Goal: Task Accomplishment & Management: Use online tool/utility

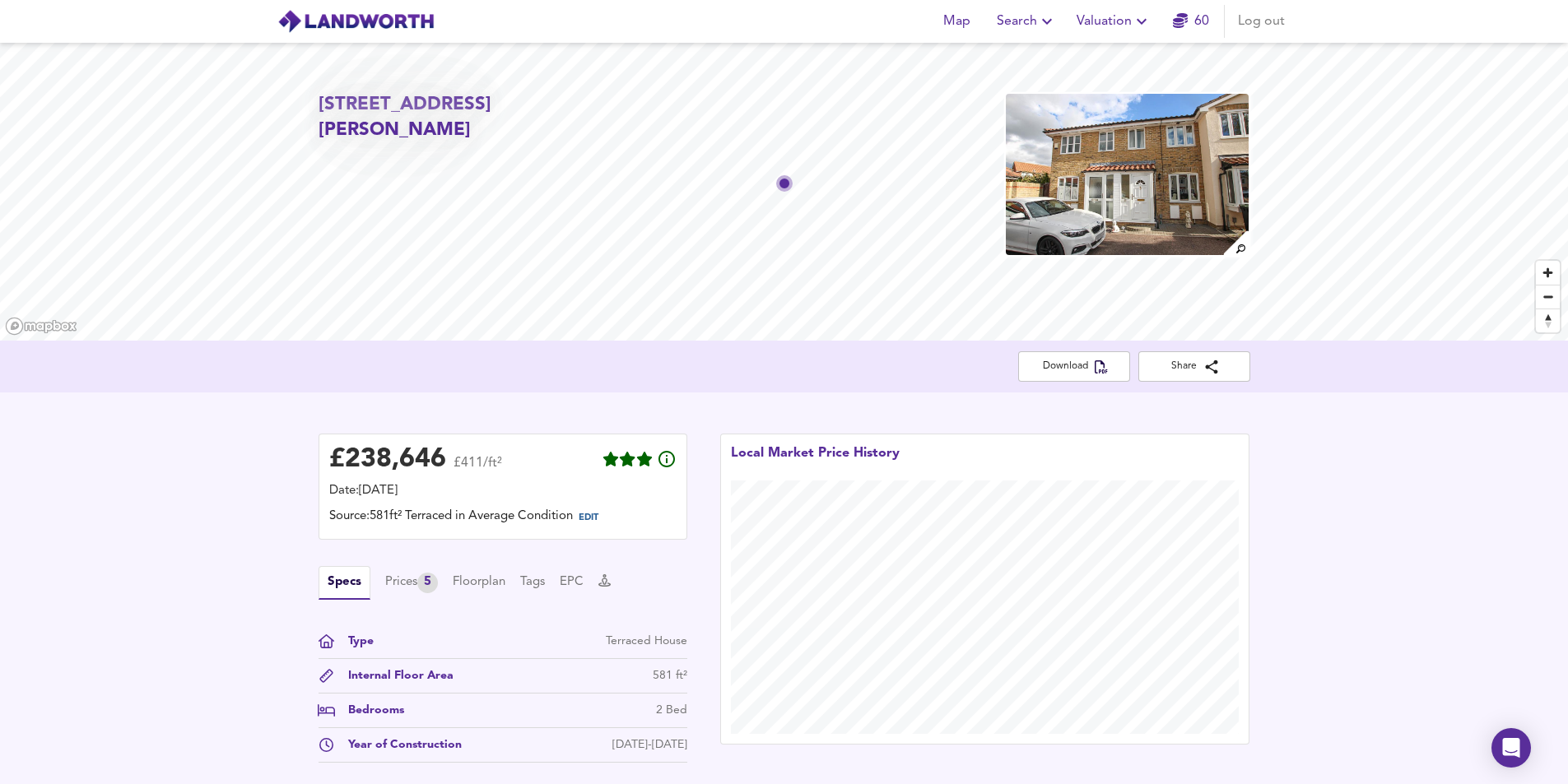
click at [1098, 22] on span "Valuation" at bounding box center [1114, 21] width 75 height 23
click at [1101, 55] on li "New Valuation Report" at bounding box center [1114, 59] width 197 height 30
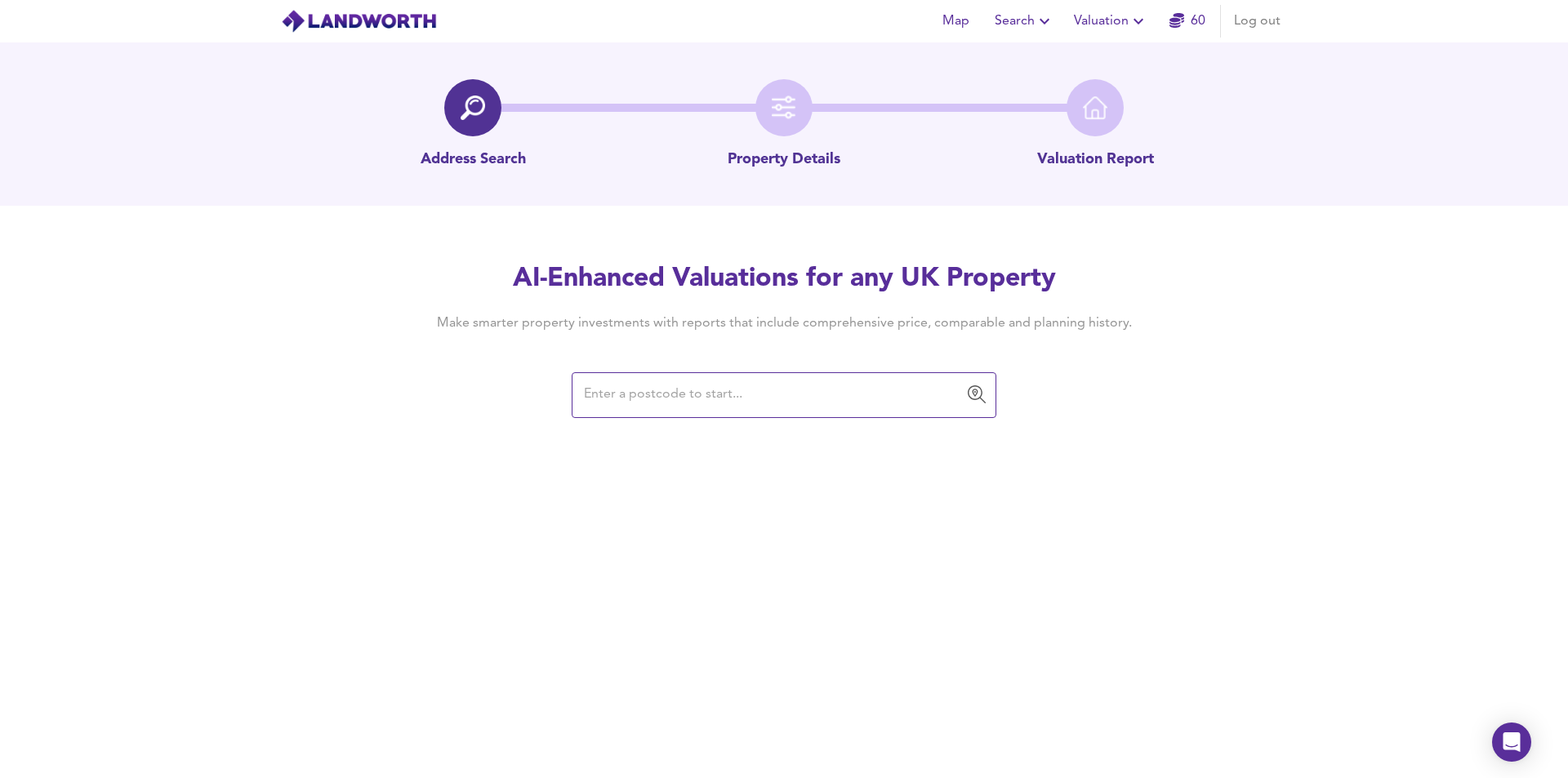
click at [664, 402] on input "text" at bounding box center [772, 395] width 385 height 31
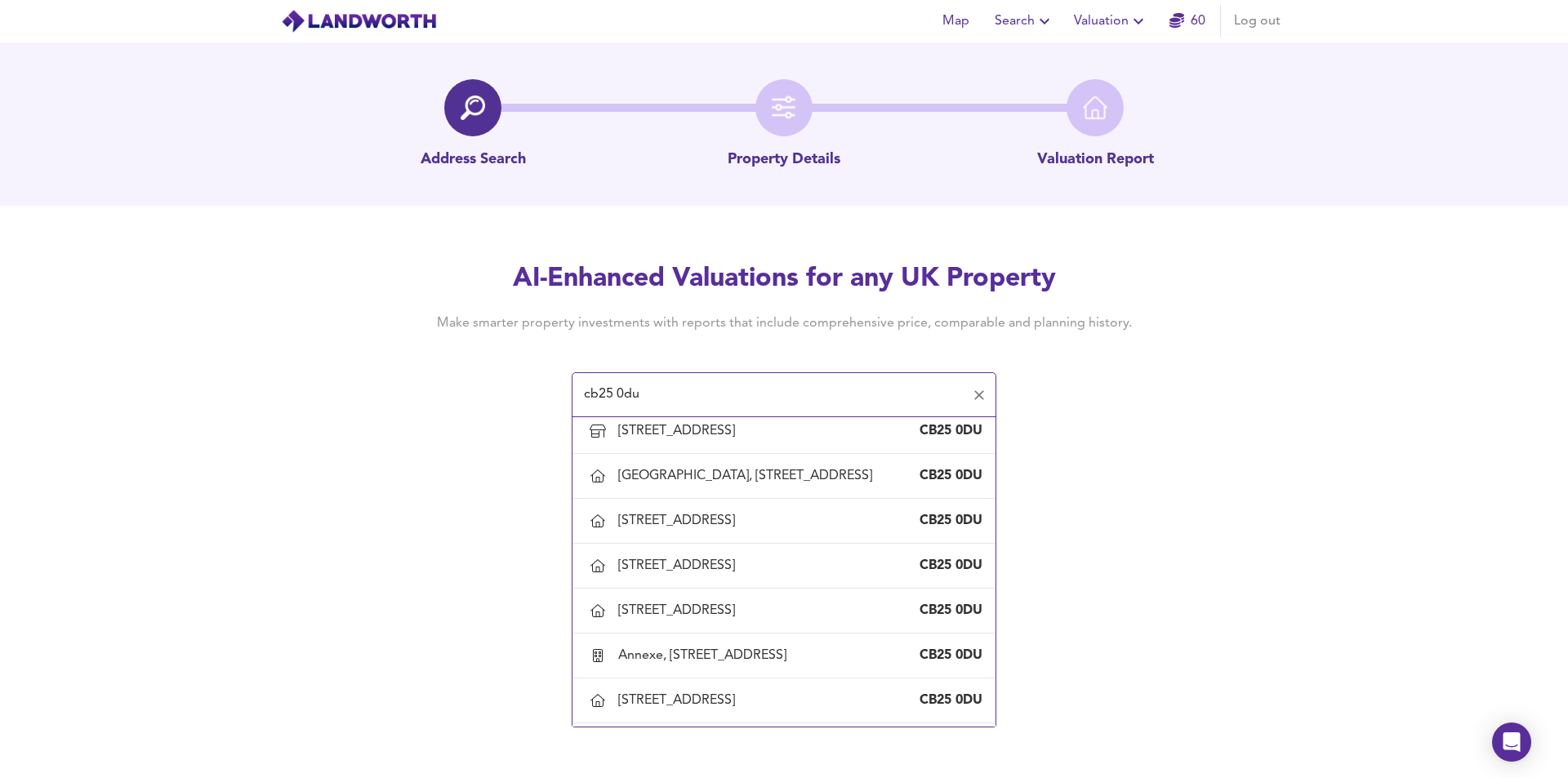
scroll to position [1062, 0]
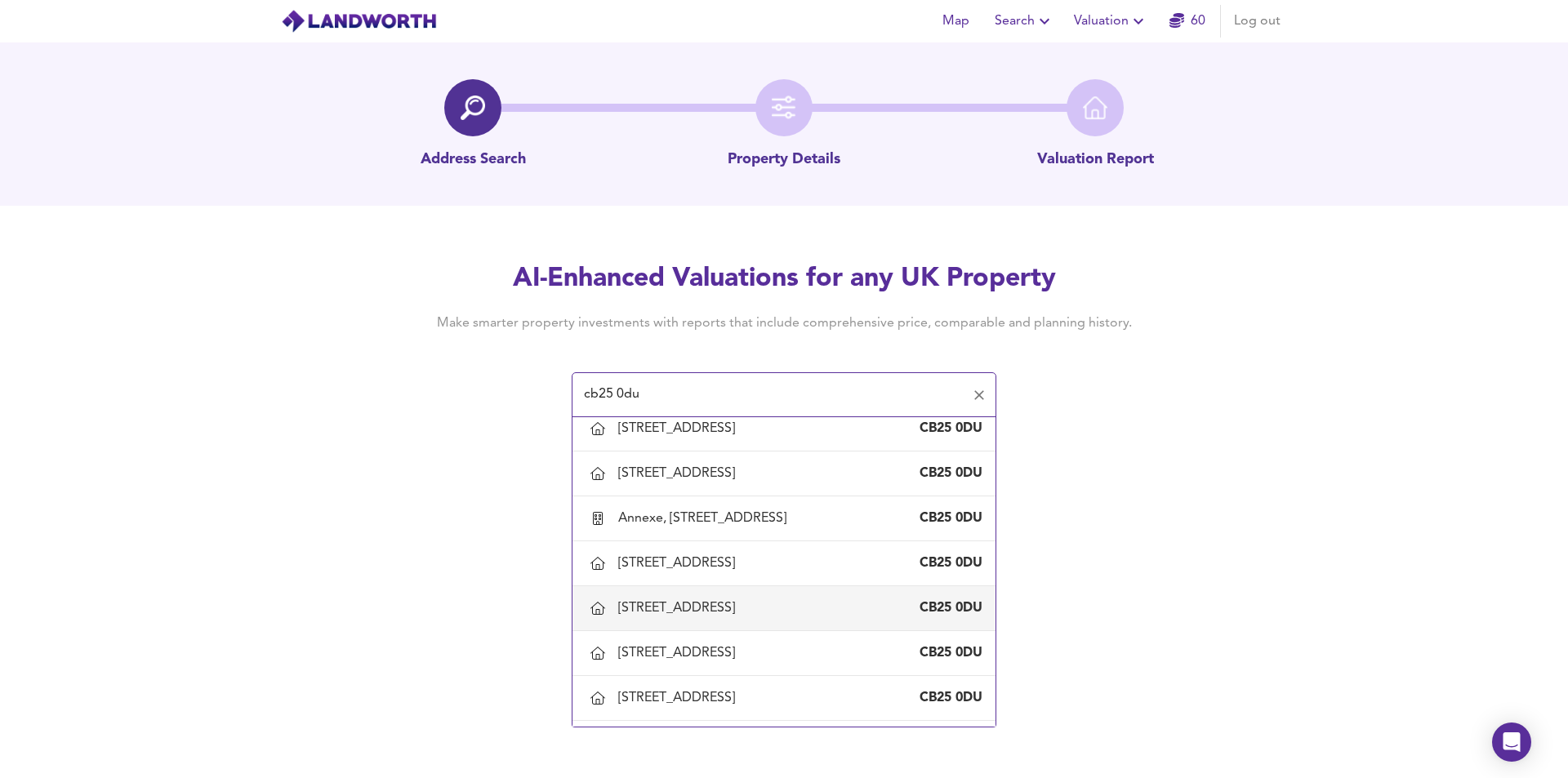
click at [670, 617] on div "[STREET_ADDRESS]" at bounding box center [680, 608] width 123 height 18
type input "[STREET_ADDRESS]"
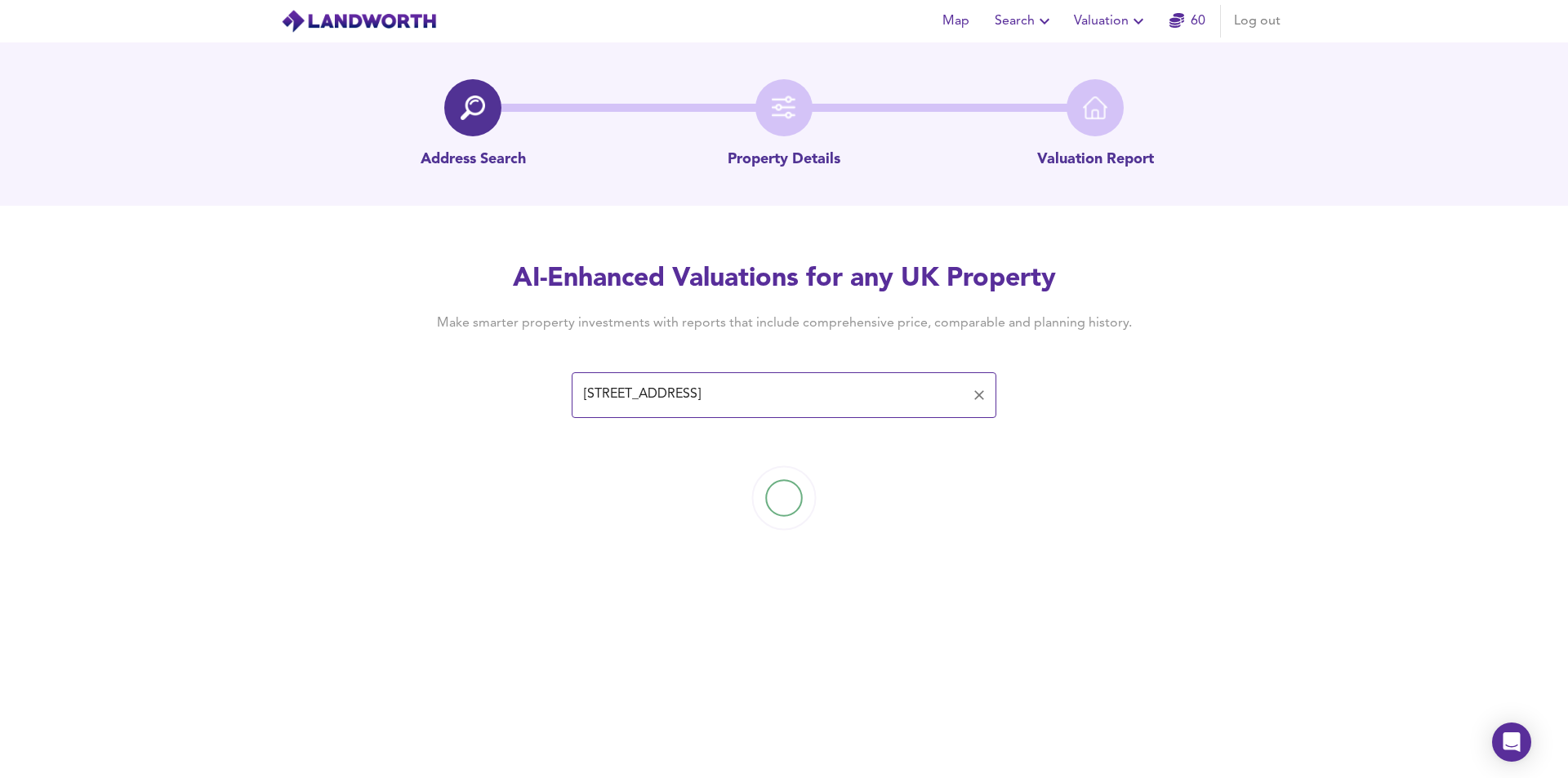
click at [684, 392] on input "[STREET_ADDRESS]" at bounding box center [772, 395] width 385 height 31
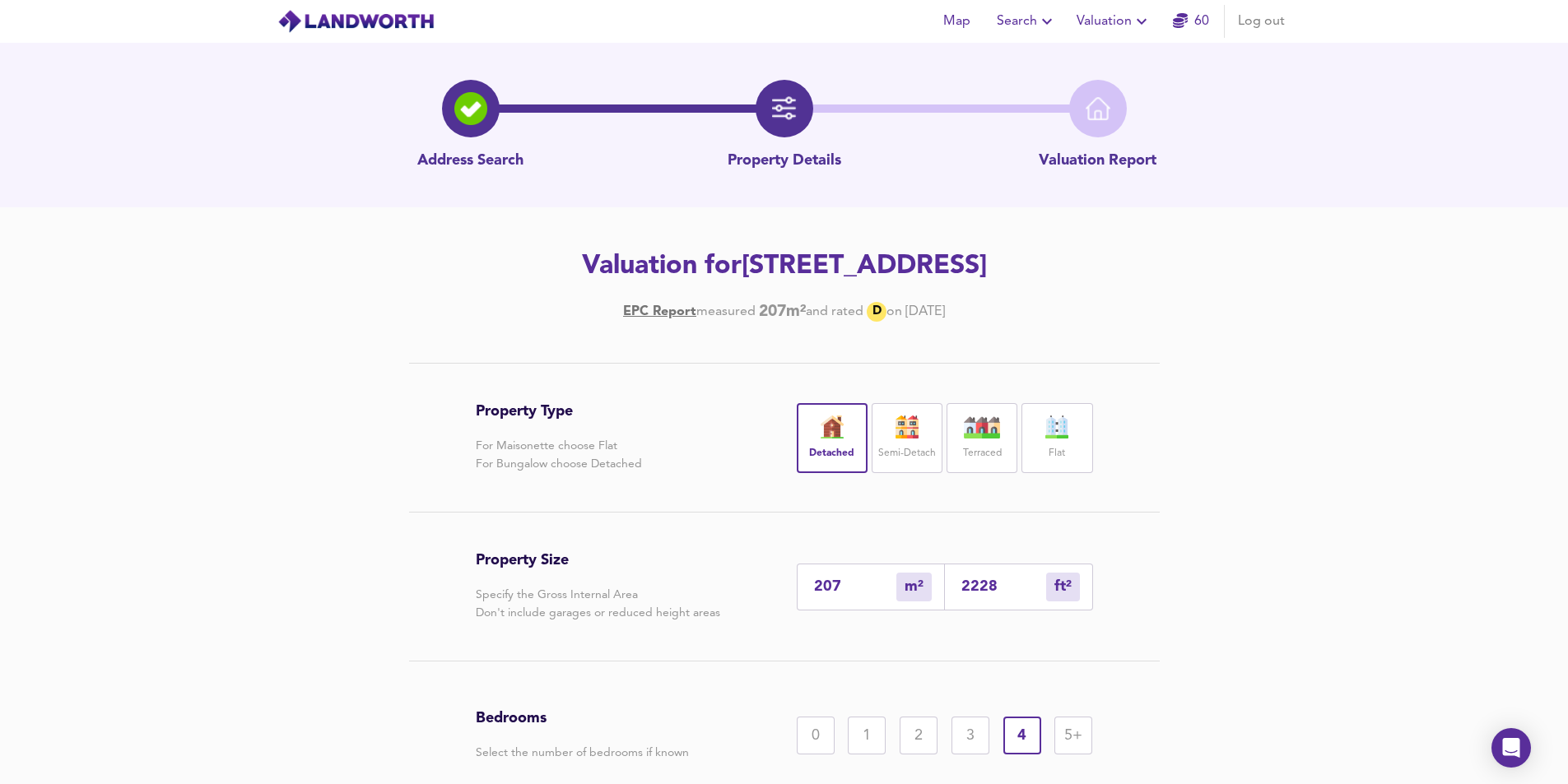
click at [1101, 17] on span "Valuation" at bounding box center [1114, 21] width 75 height 23
click at [1088, 56] on li "New Valuation Report" at bounding box center [1114, 59] width 197 height 30
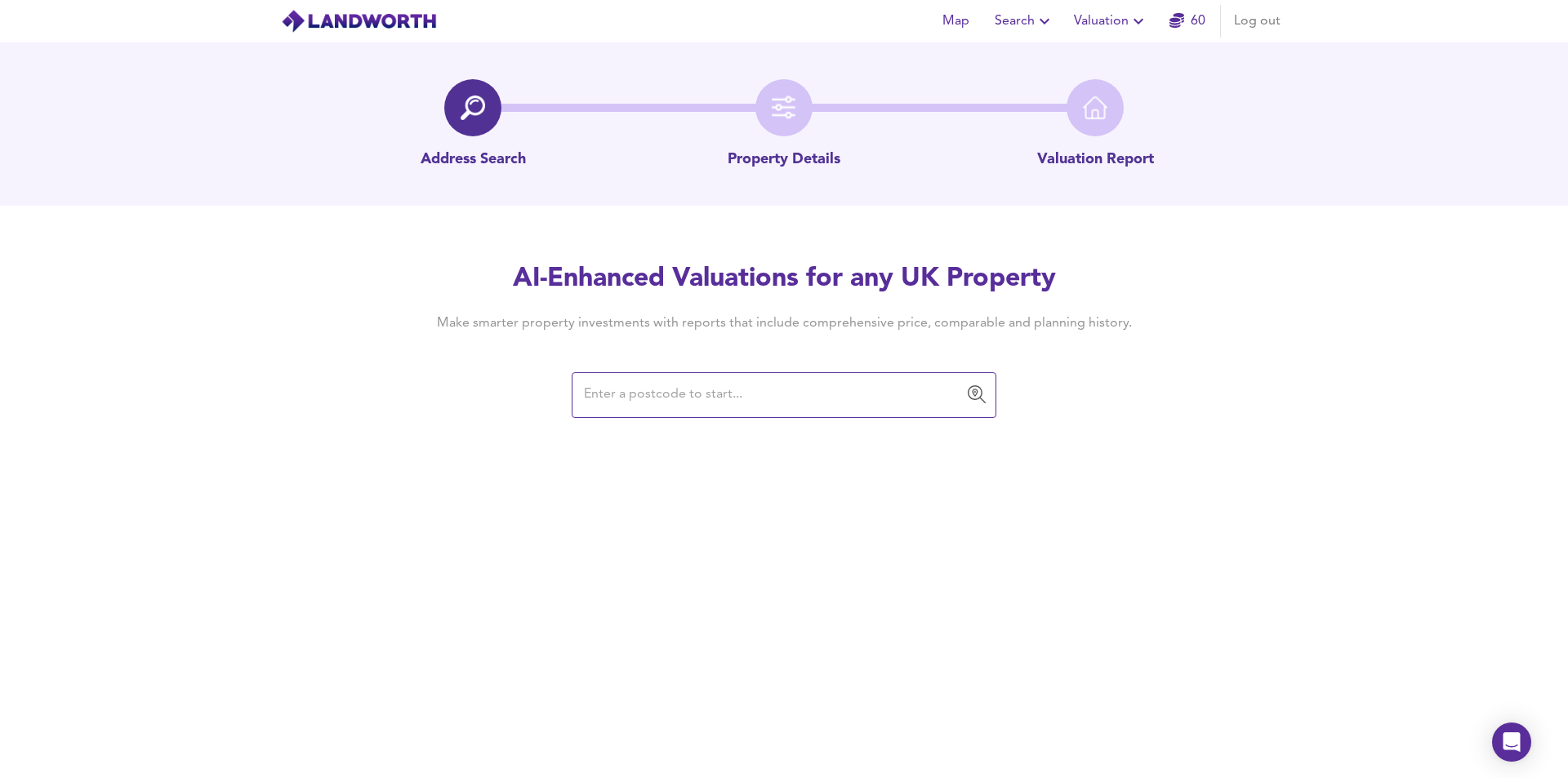
click at [703, 376] on div "​" at bounding box center [784, 395] width 425 height 46
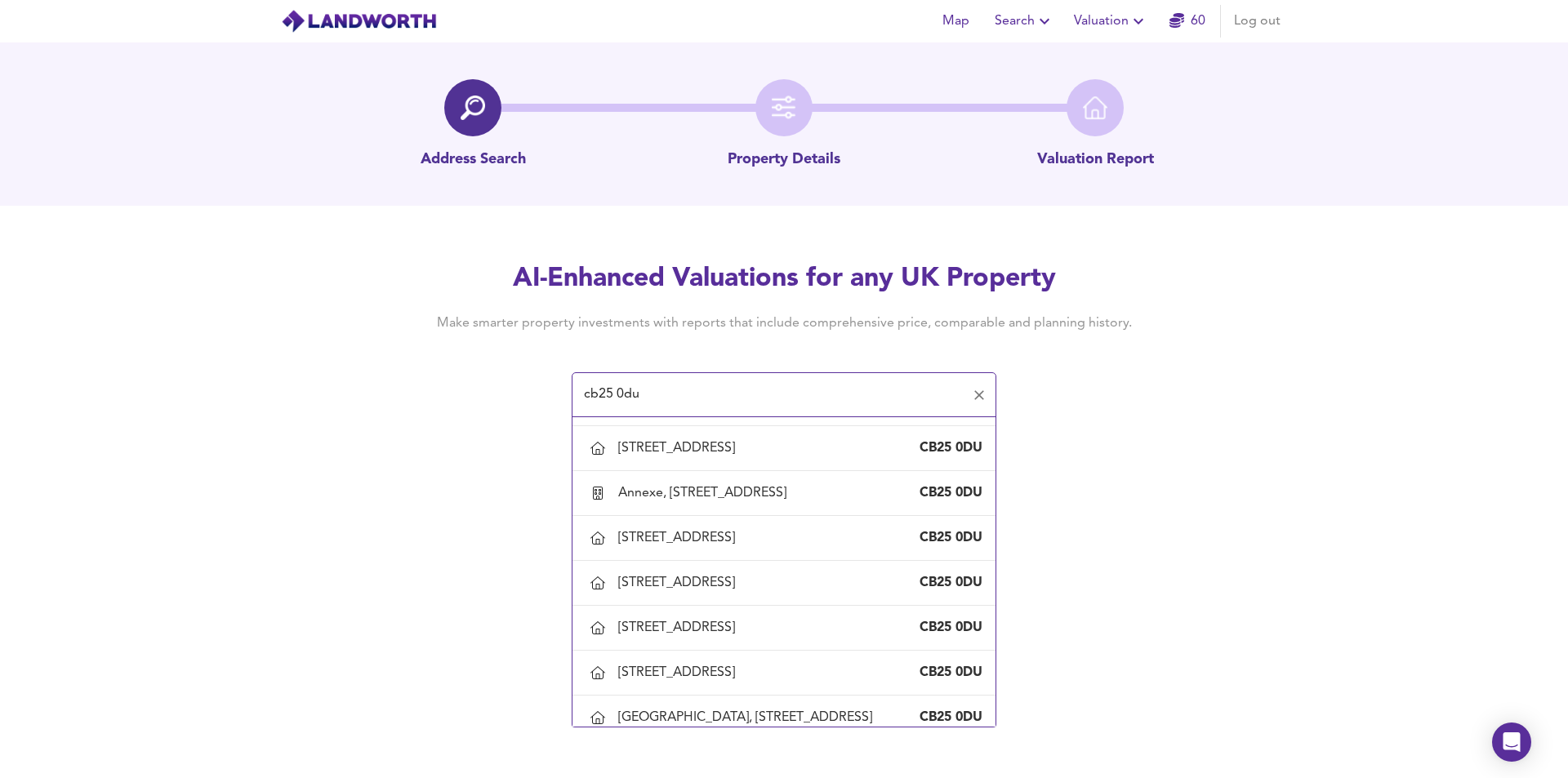
scroll to position [1306, 0]
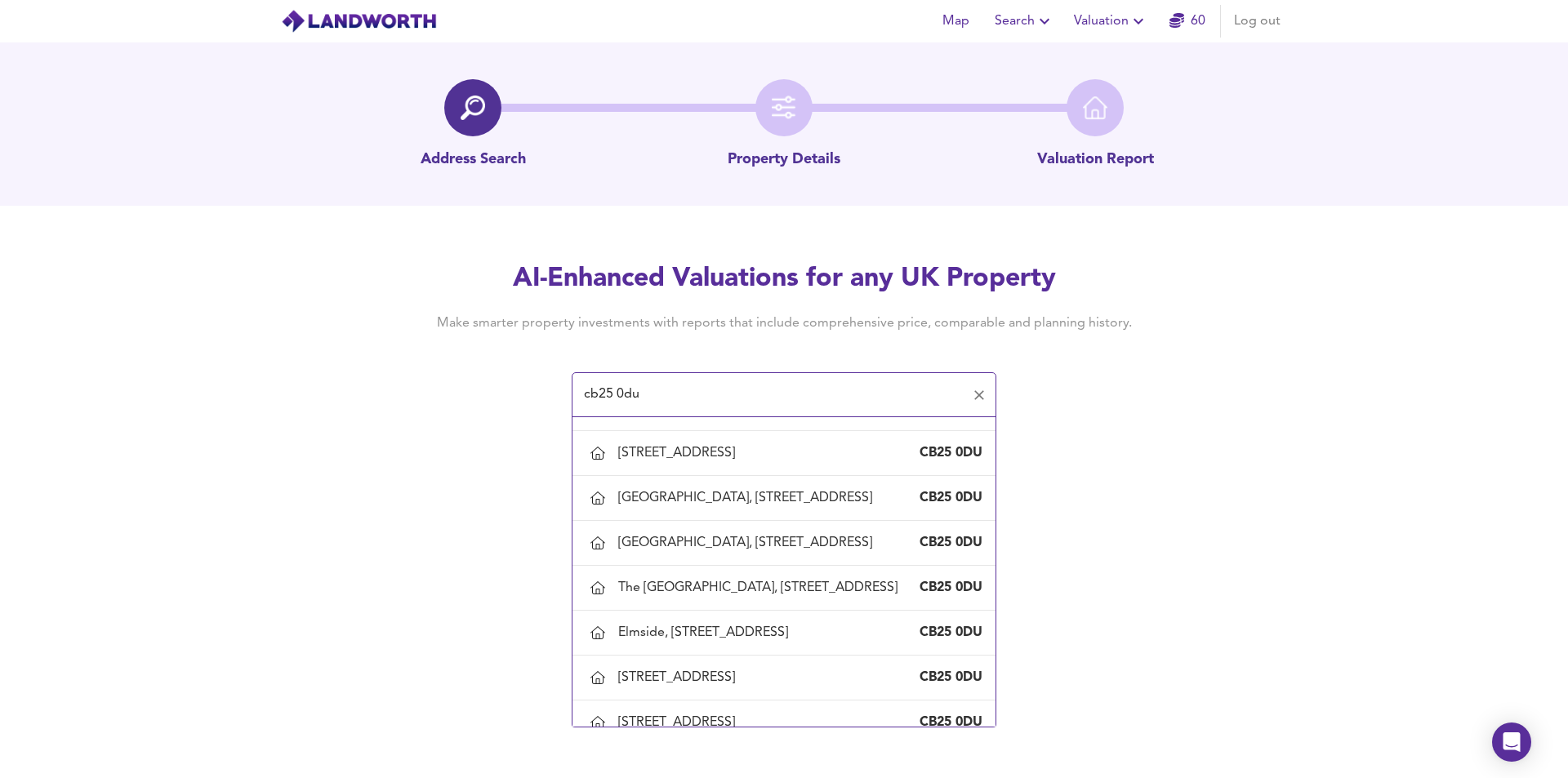
type input "cb25 0du"
click at [1129, 19] on span "Valuation" at bounding box center [1111, 21] width 74 height 22
click at [1136, 86] on li "Valuation Report History" at bounding box center [1111, 88] width 195 height 29
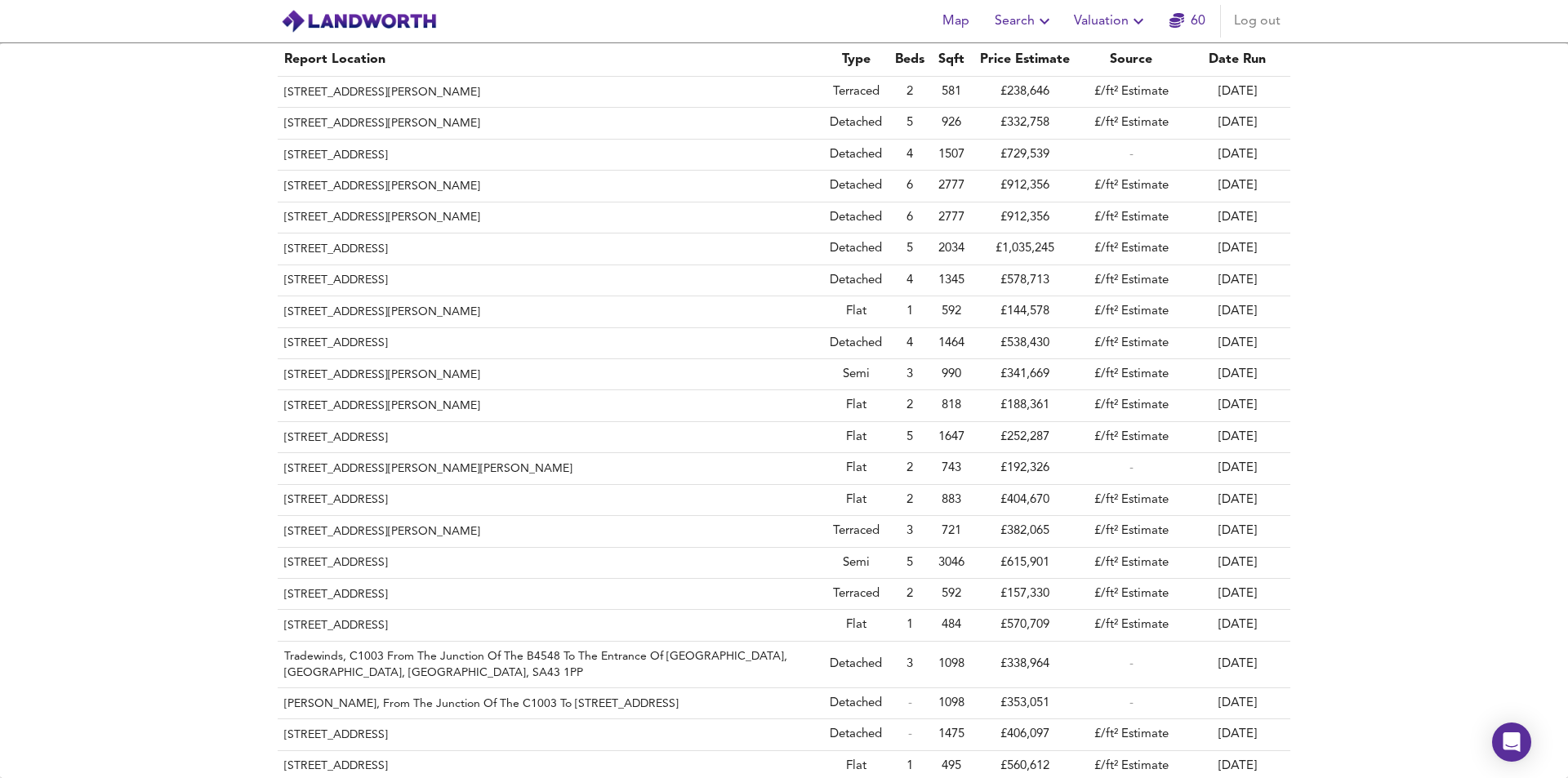
click at [1110, 18] on span "Valuation" at bounding box center [1111, 21] width 74 height 22
click at [1110, 54] on li "New Valuation Report" at bounding box center [1111, 59] width 195 height 29
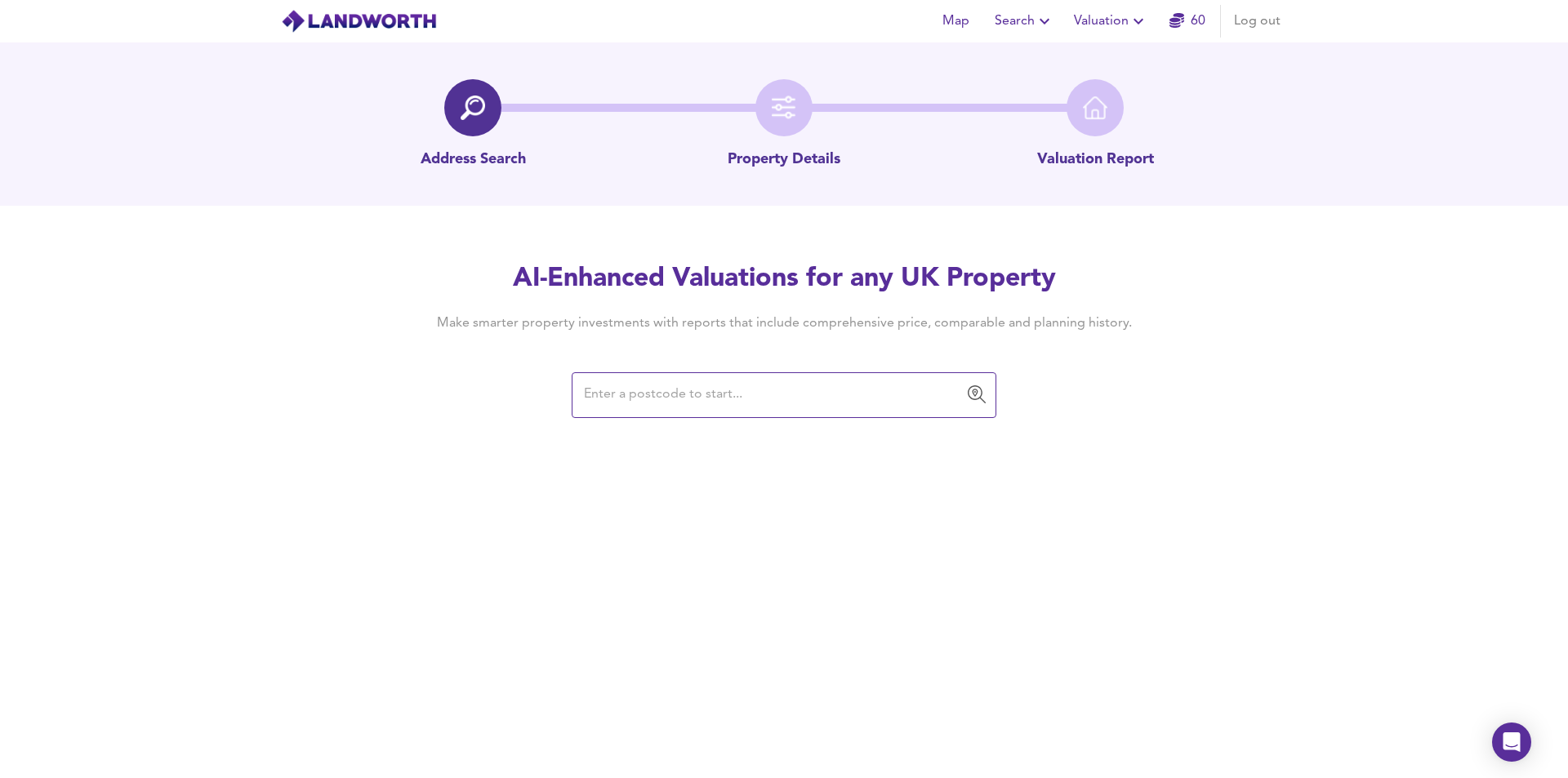
click at [890, 391] on input "text" at bounding box center [772, 395] width 385 height 31
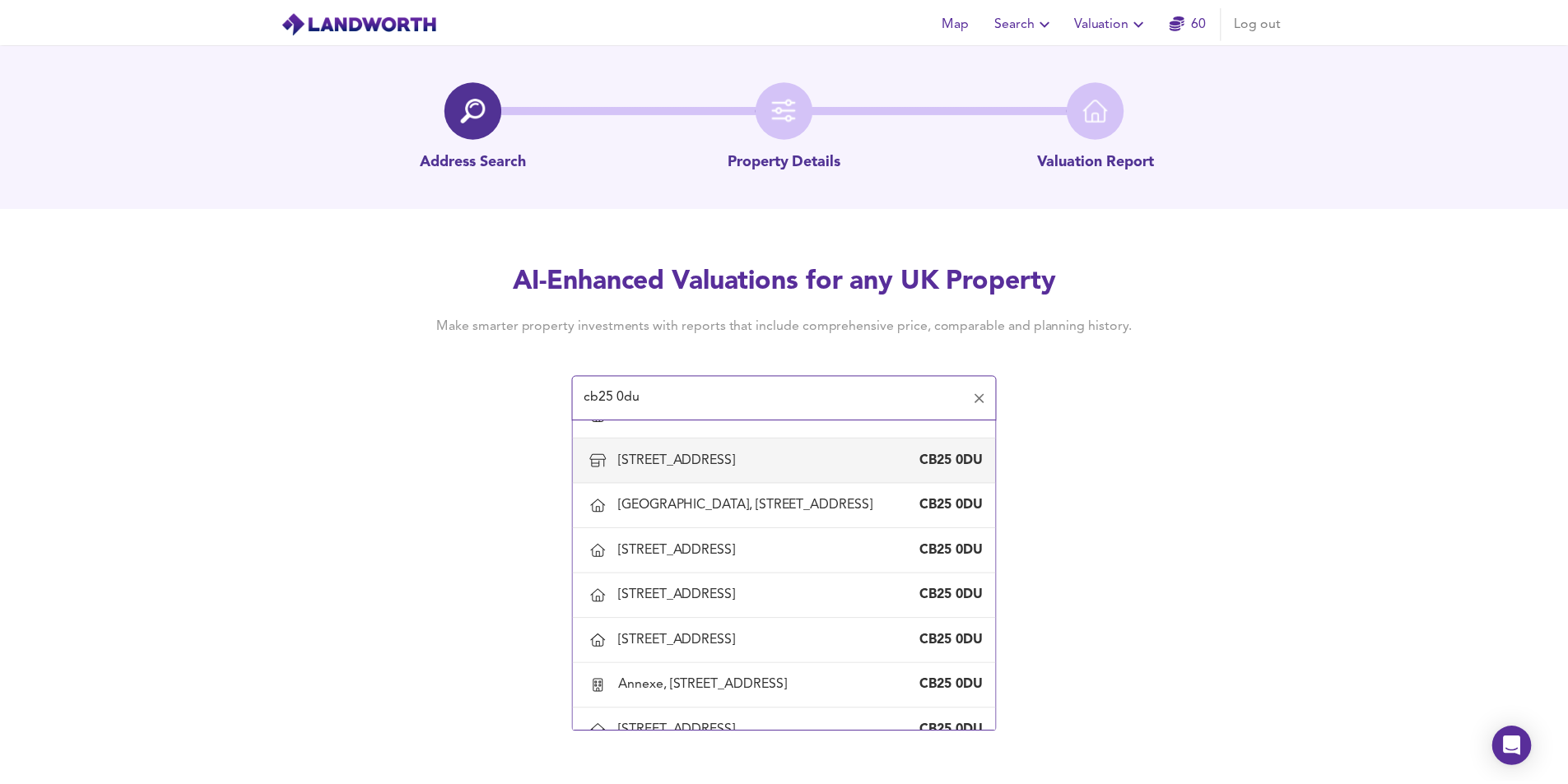
scroll to position [1152, 0]
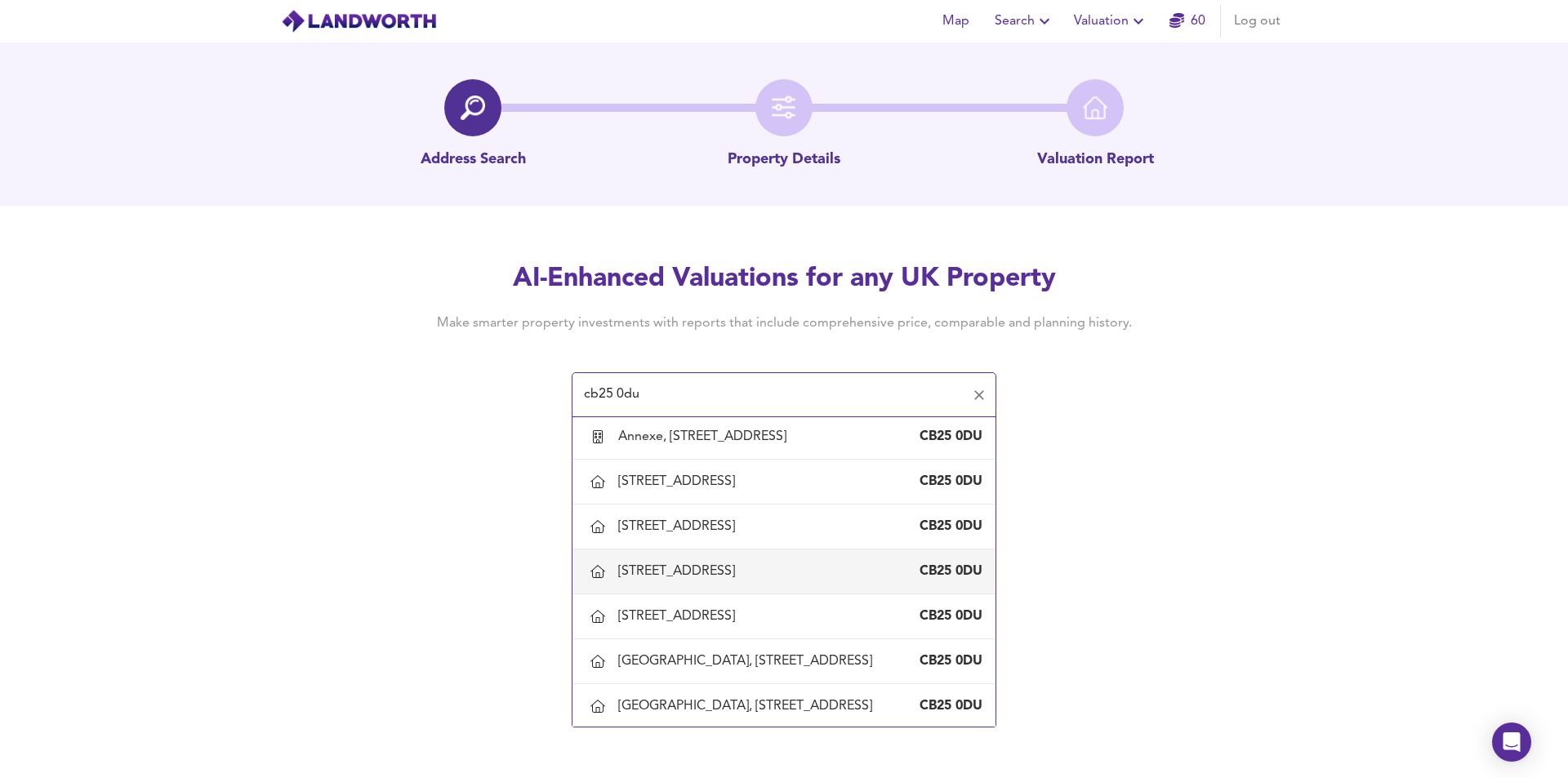
click at [748, 589] on div "[STREET_ADDRESS]" at bounding box center [784, 572] width 397 height 35
type input "[STREET_ADDRESS]"
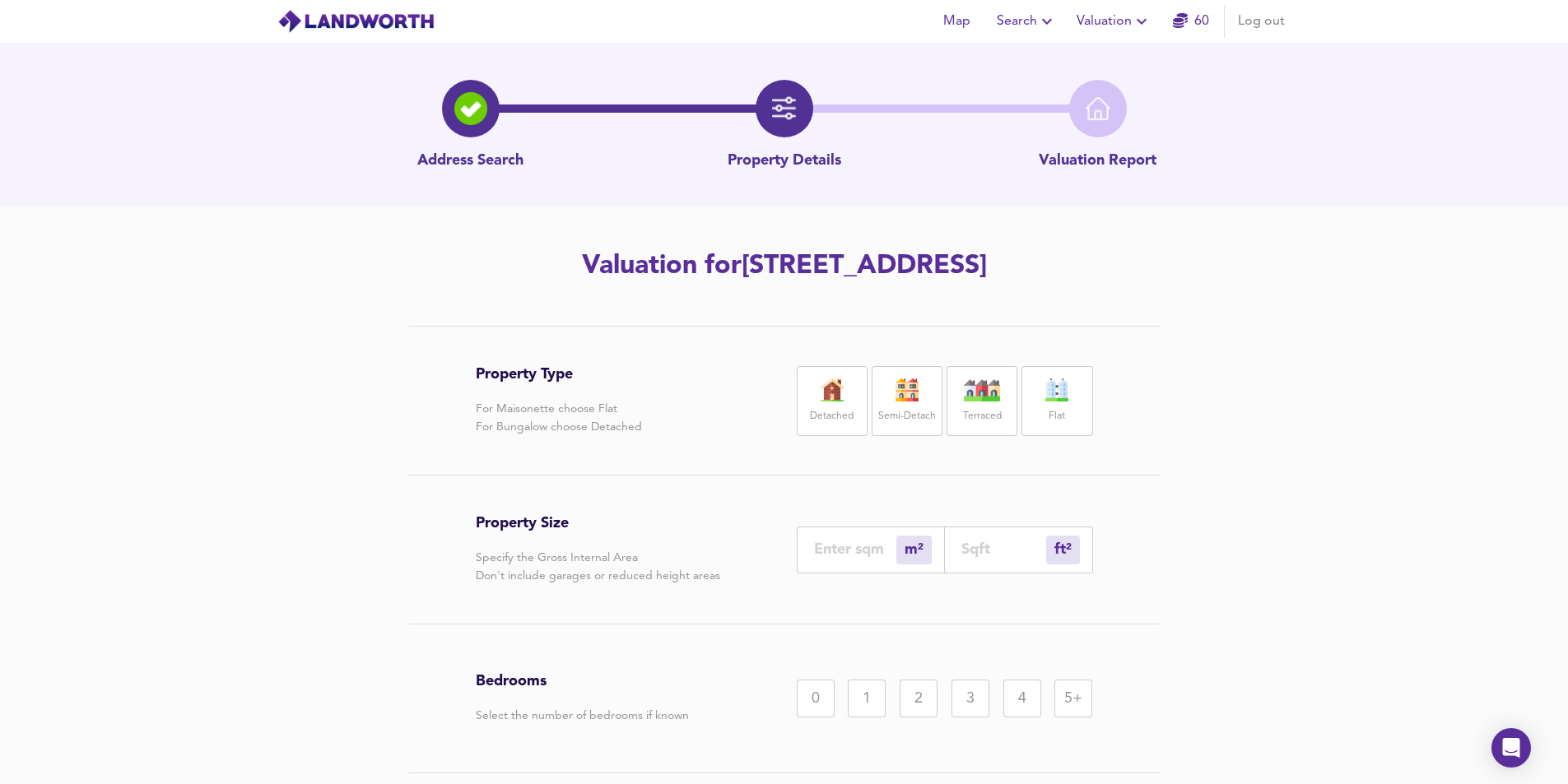
click at [896, 406] on label "Semi-Detach" at bounding box center [907, 417] width 57 height 21
click at [868, 546] on input "number" at bounding box center [855, 549] width 83 height 17
type input "1"
type input "11"
type input "12"
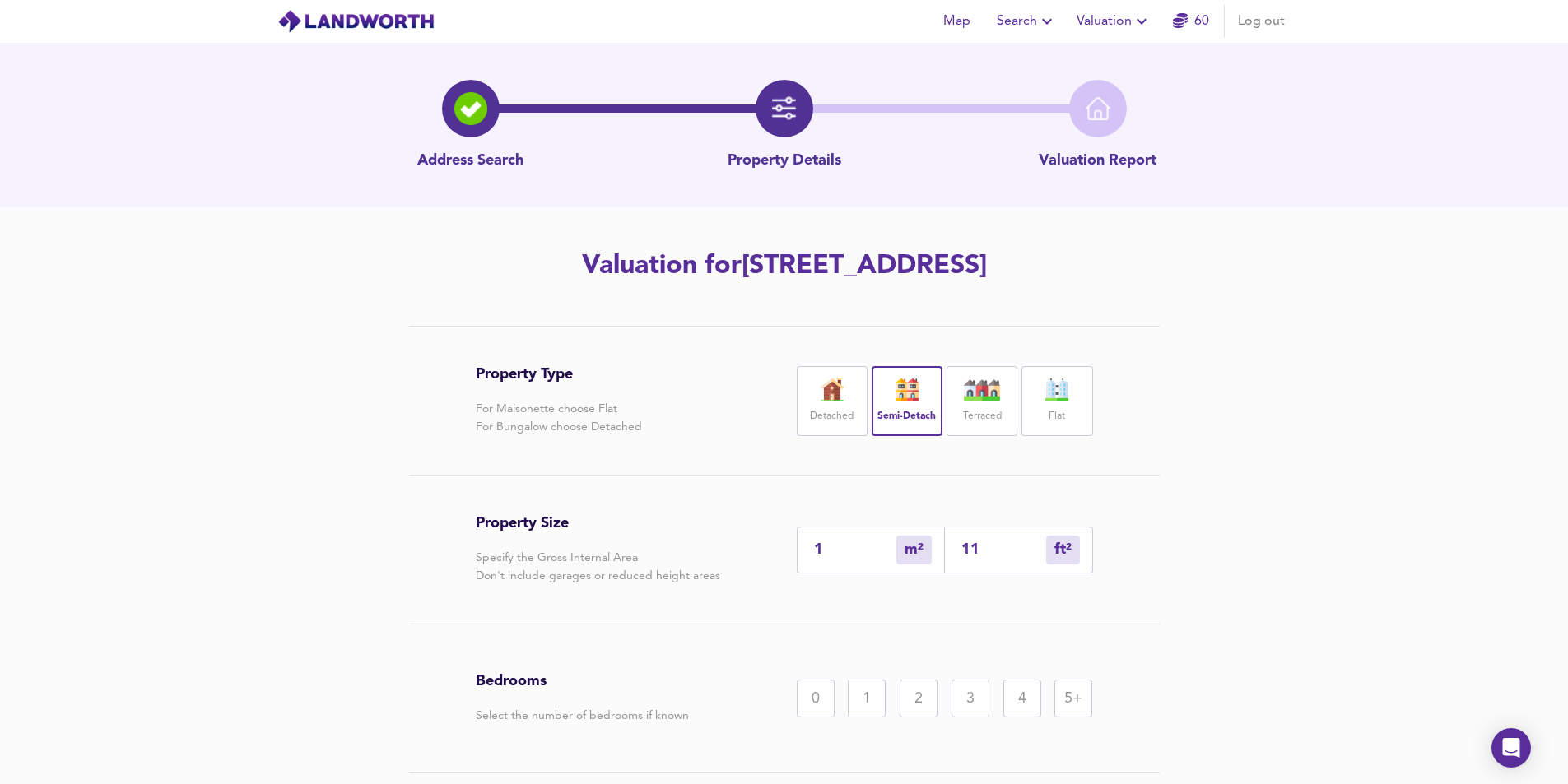
type input "129"
type input "124"
type input "1335"
type input "124"
click at [968, 707] on div "3" at bounding box center [970, 699] width 38 height 38
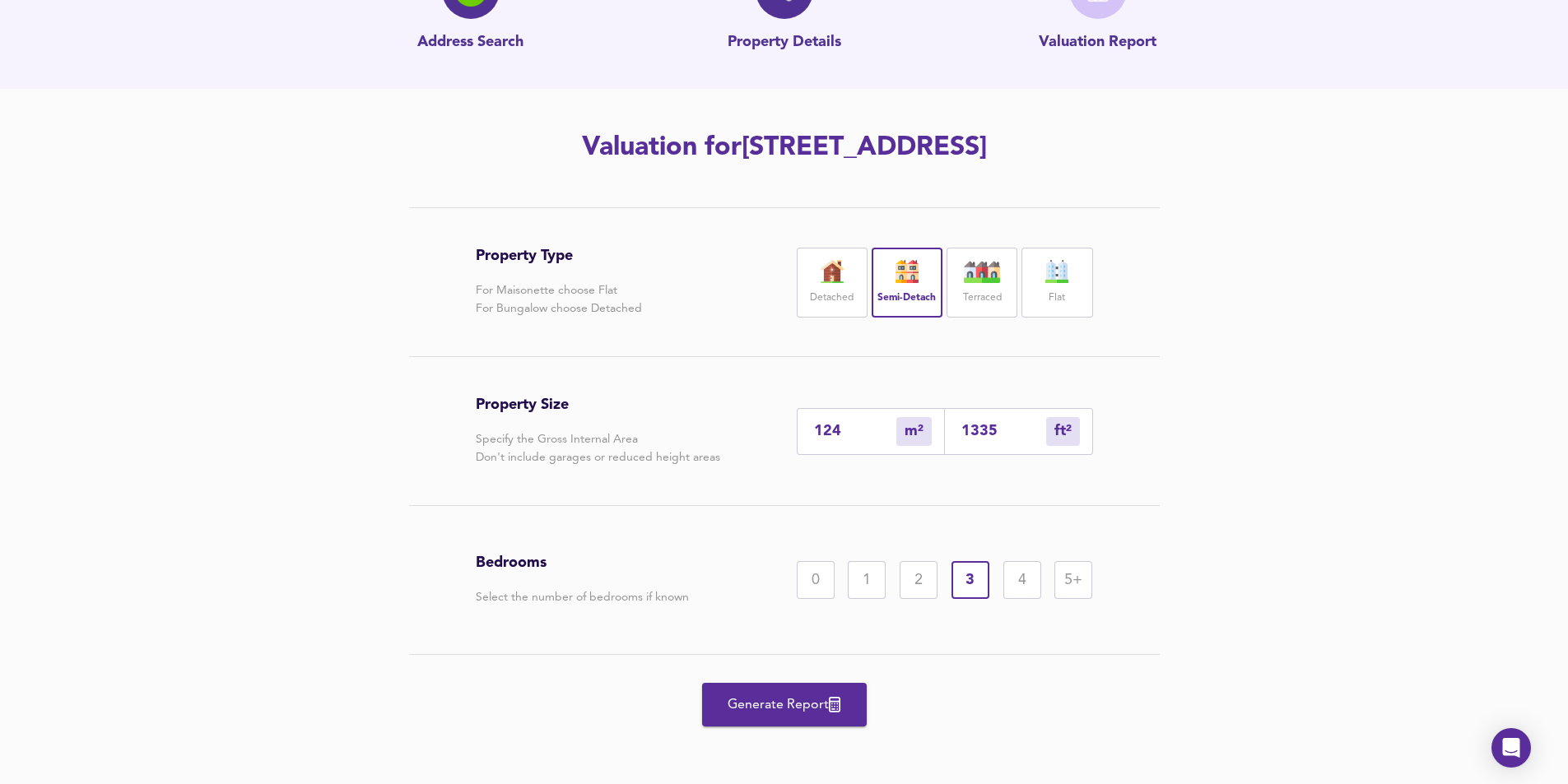
scroll to position [122, 0]
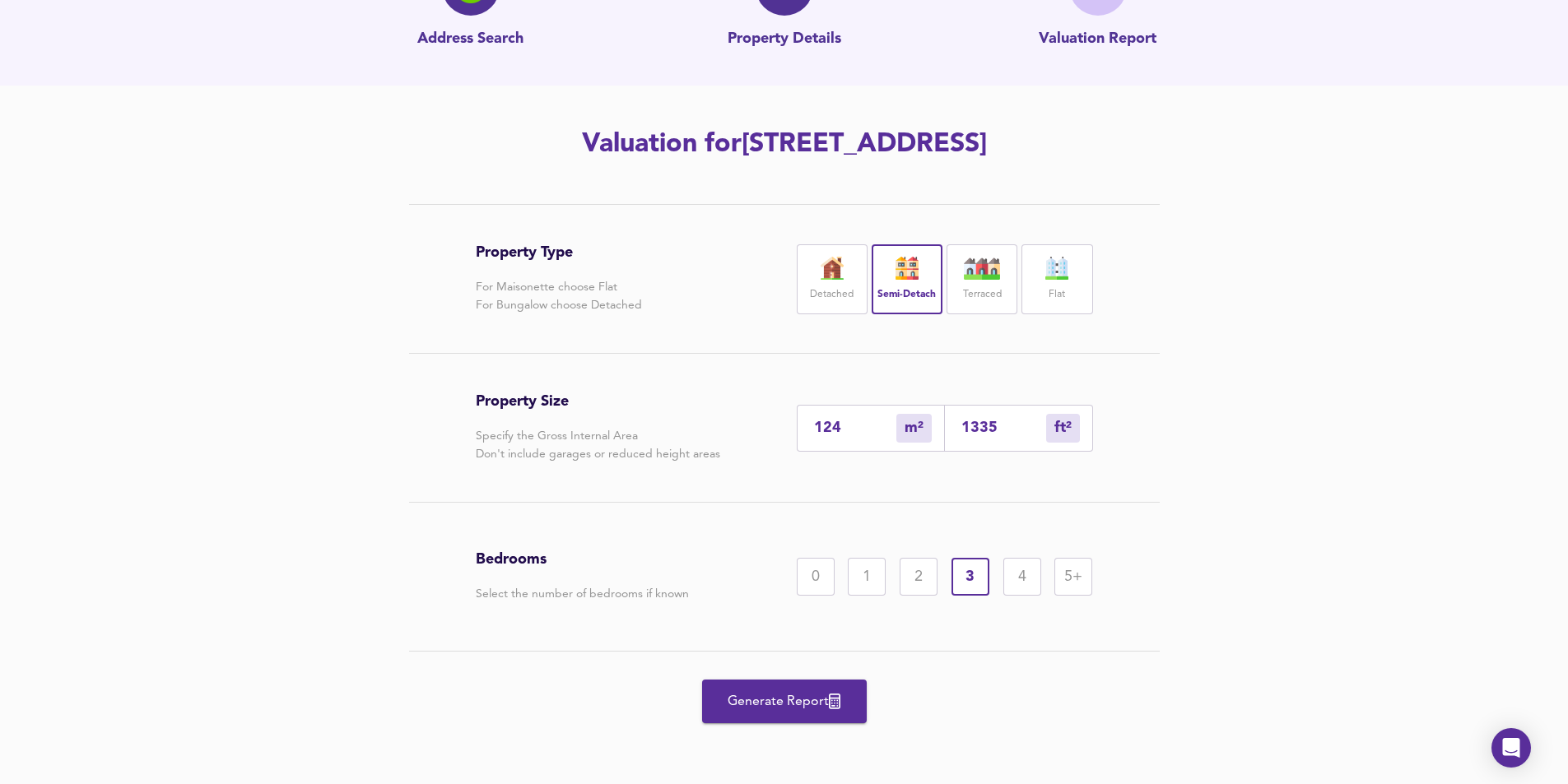
click at [781, 705] on span "Generate Report" at bounding box center [784, 702] width 131 height 23
